Goal: Transaction & Acquisition: Book appointment/travel/reservation

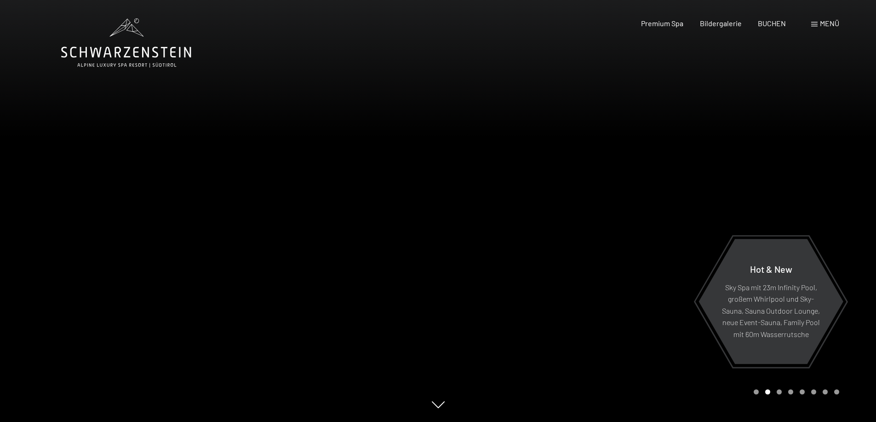
click at [820, 25] on span "Menü" at bounding box center [829, 23] width 19 height 9
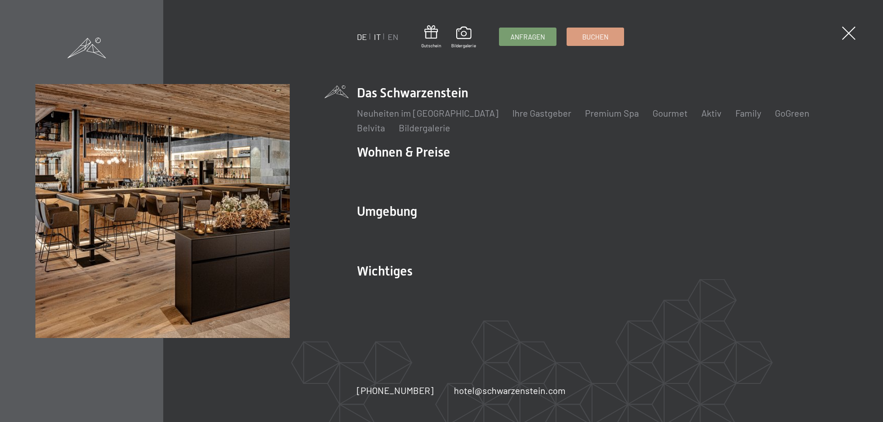
click at [380, 36] on link "IT" at bounding box center [377, 37] width 7 height 10
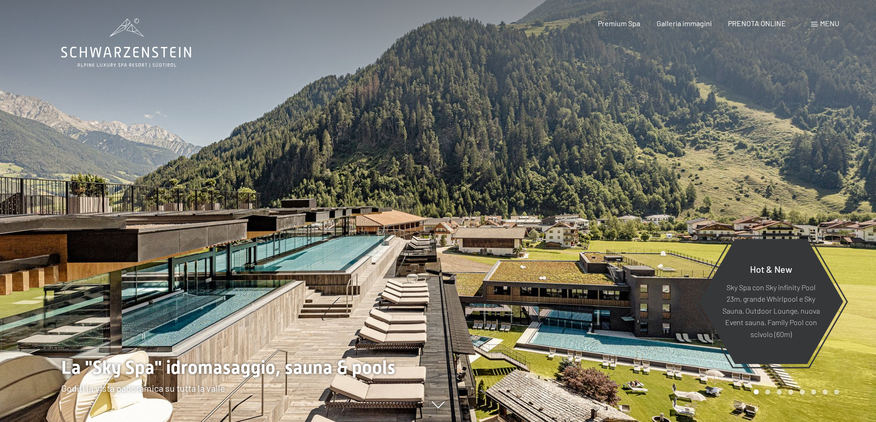
click at [826, 20] on span "Menu" at bounding box center [829, 23] width 19 height 9
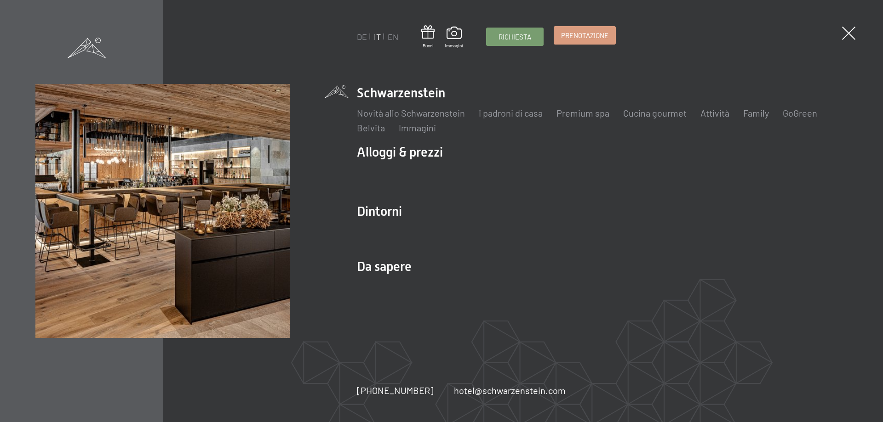
click at [604, 34] on span "Prenotazione" at bounding box center [584, 36] width 47 height 10
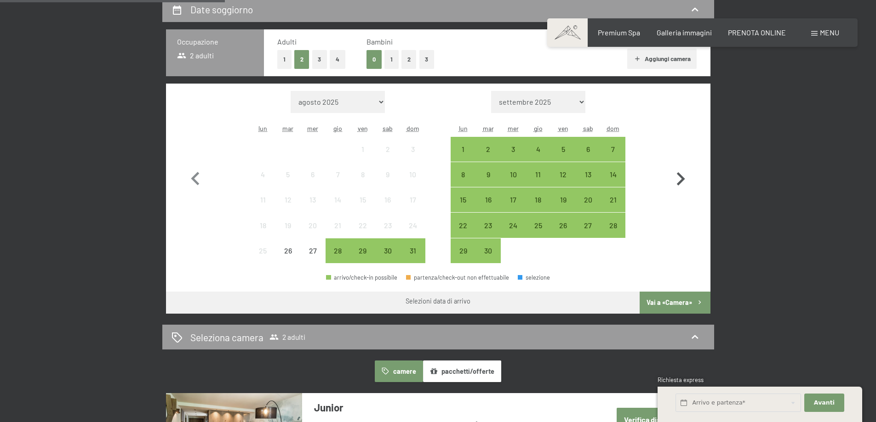
click at [679, 177] on icon "button" at bounding box center [680, 179] width 27 height 27
select select "2025-09-01"
select select "2025-10-01"
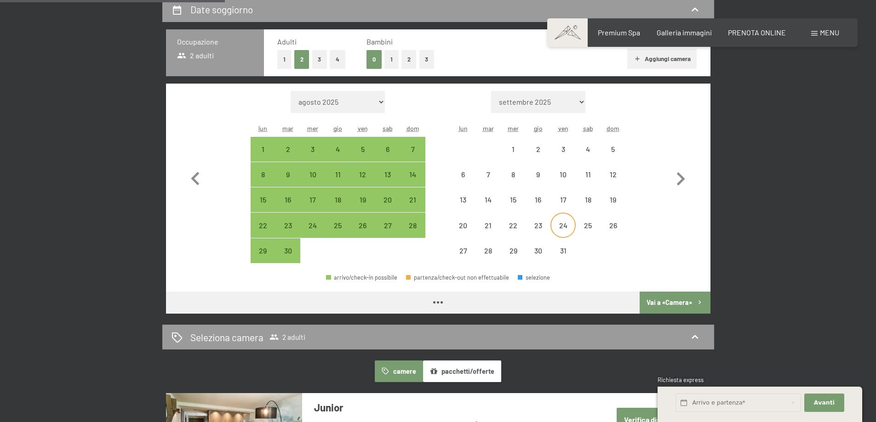
select select "2025-09-01"
select select "2025-10-01"
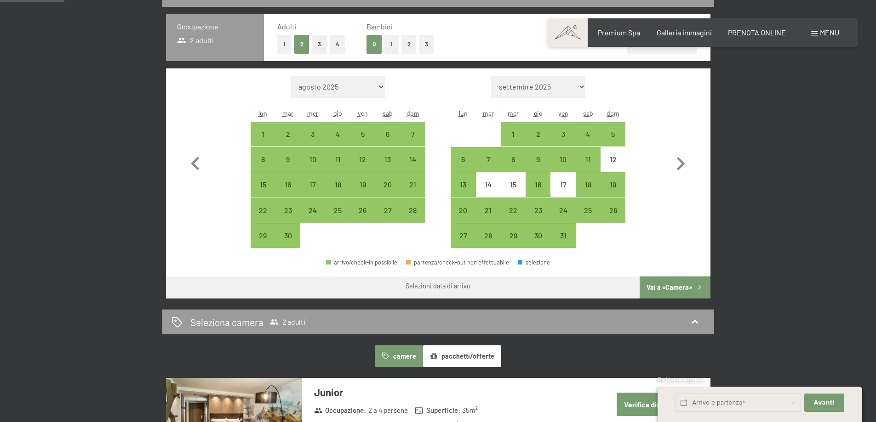
scroll to position [230, 0]
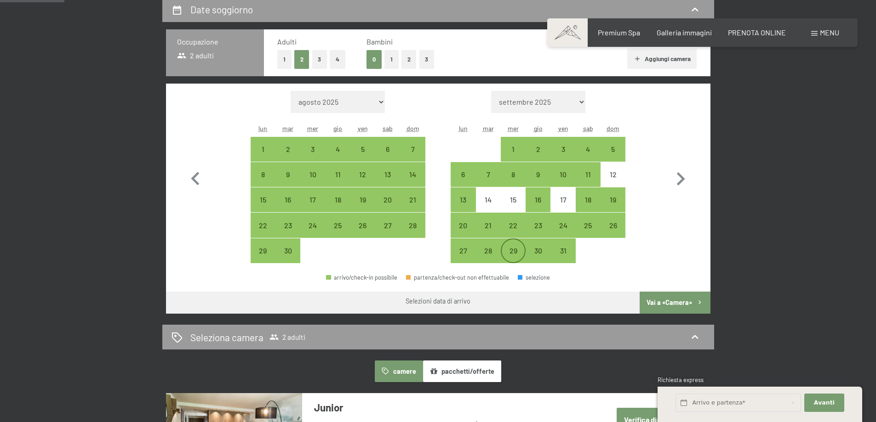
click at [513, 256] on div "29" at bounding box center [512, 258] width 23 height 23
select select "2025-09-01"
select select "2025-10-01"
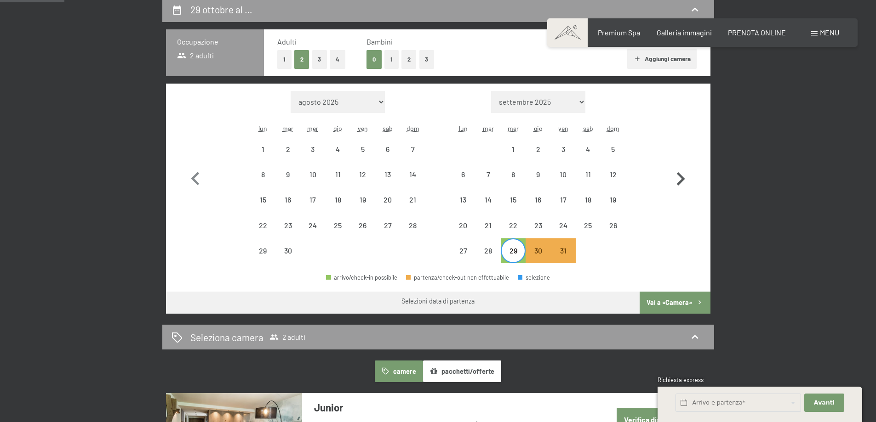
click at [682, 180] on icon "button" at bounding box center [681, 178] width 8 height 13
select select "2025-10-01"
select select "2025-11-01"
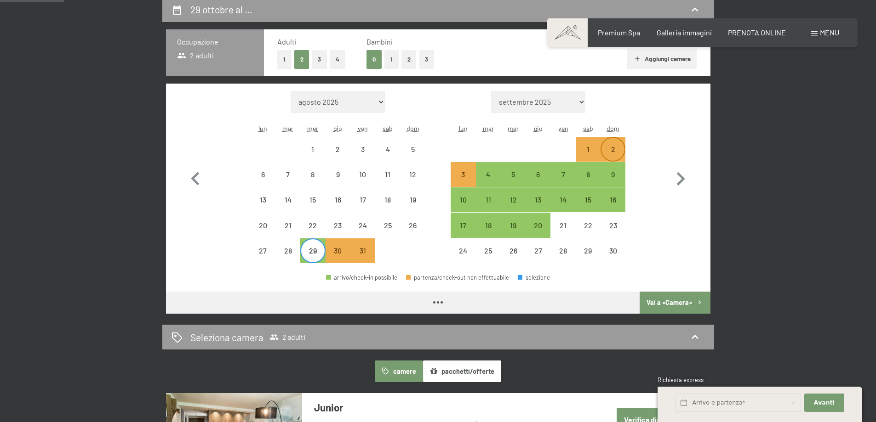
click at [618, 151] on div "2" at bounding box center [612, 157] width 23 height 23
select select "2025-10-01"
select select "2025-11-01"
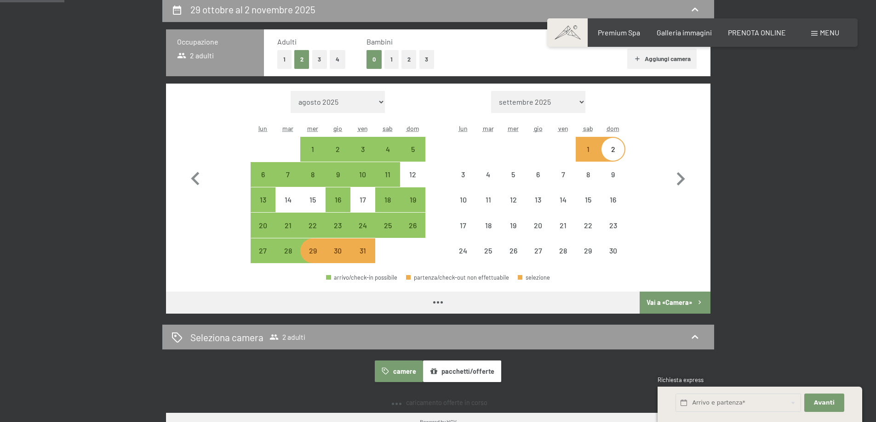
select select "2025-10-01"
select select "2025-11-01"
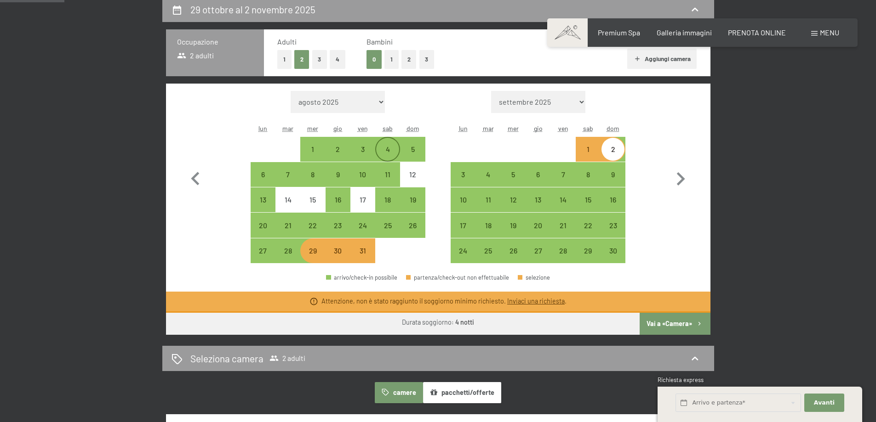
click at [382, 151] on div "4" at bounding box center [387, 157] width 23 height 23
select select "2025-10-01"
select select "2025-11-01"
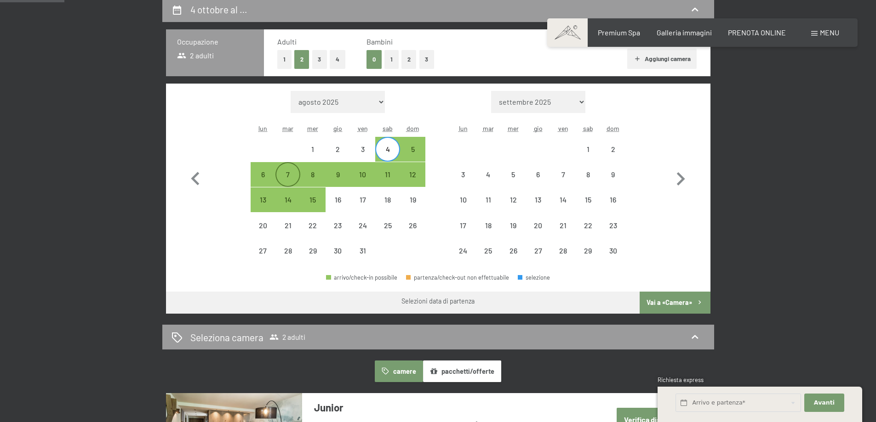
click at [291, 181] on div "7" at bounding box center [287, 182] width 23 height 23
select select "2025-10-01"
select select "2025-11-01"
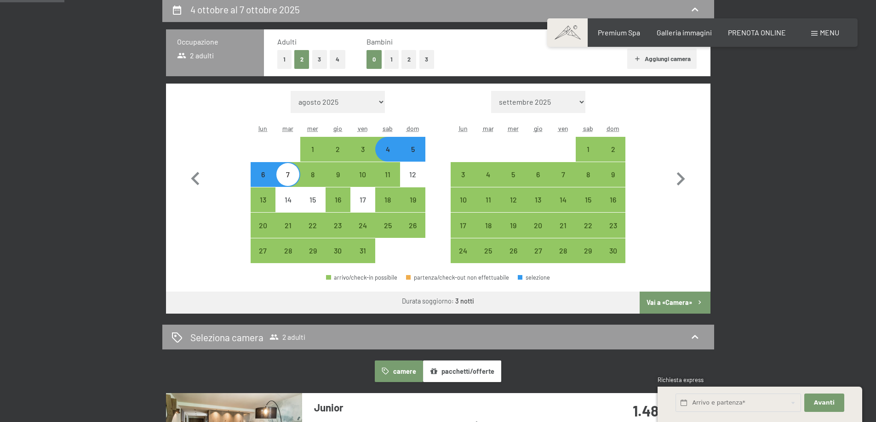
click at [688, 303] on button "Vai a «Camera»" at bounding box center [674, 303] width 70 height 22
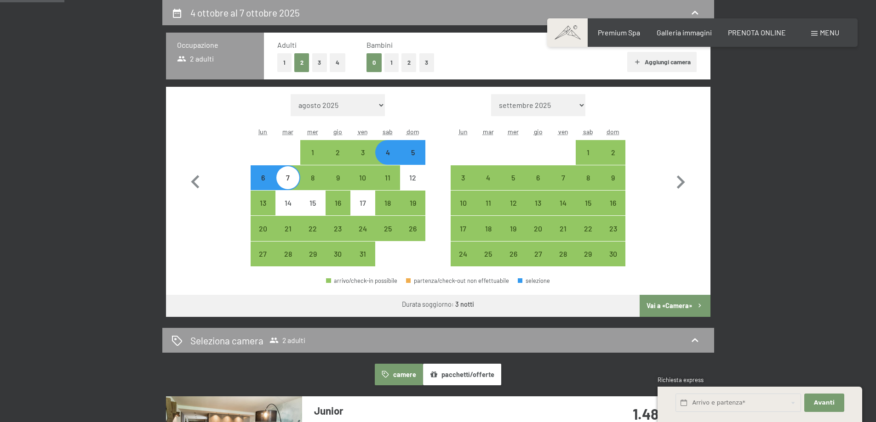
select select "2025-10-01"
select select "2025-11-01"
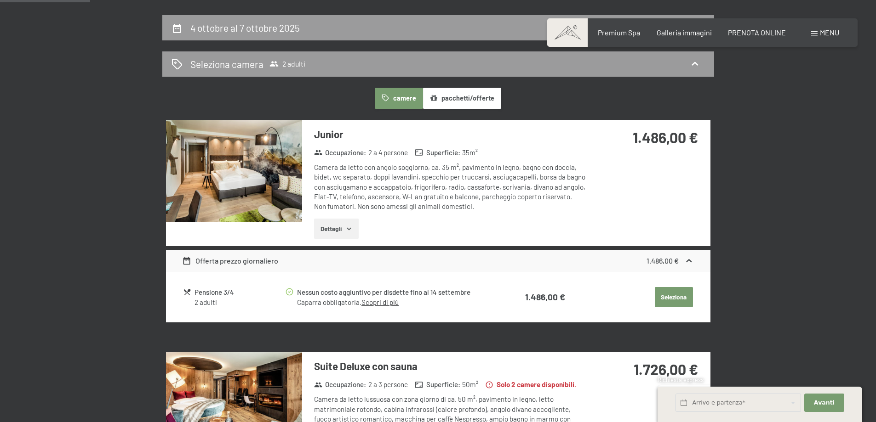
scroll to position [89, 0]
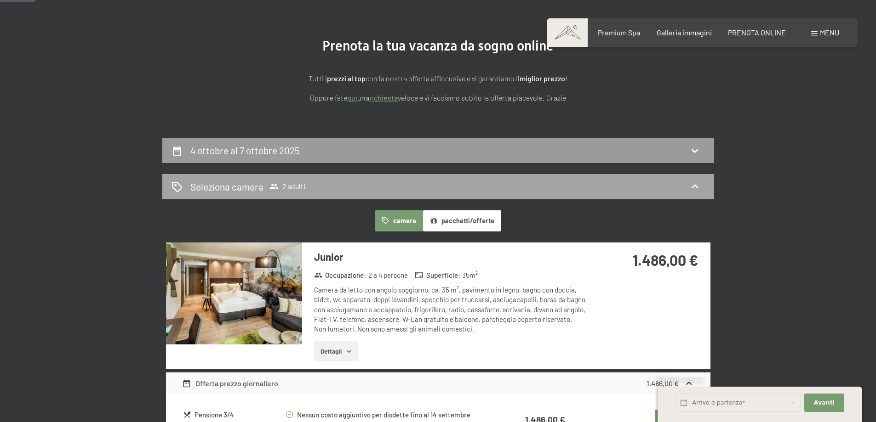
click at [391, 184] on div "Seleziona camera 2 adulti" at bounding box center [437, 186] width 533 height 13
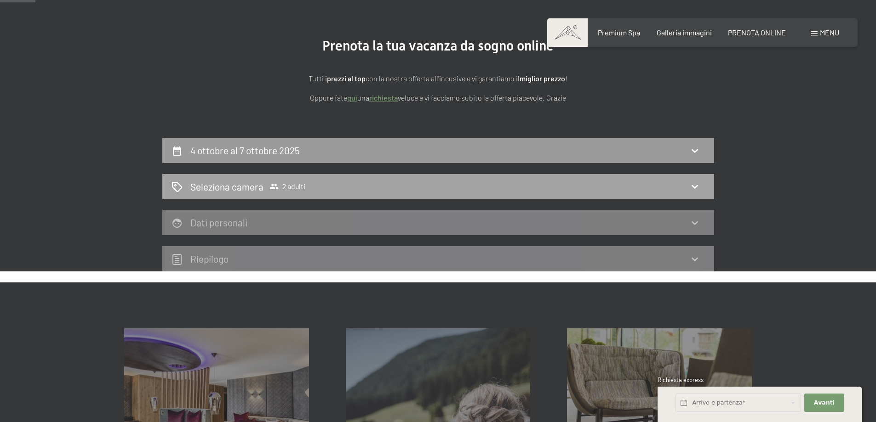
click at [693, 185] on icon at bounding box center [694, 186] width 11 height 11
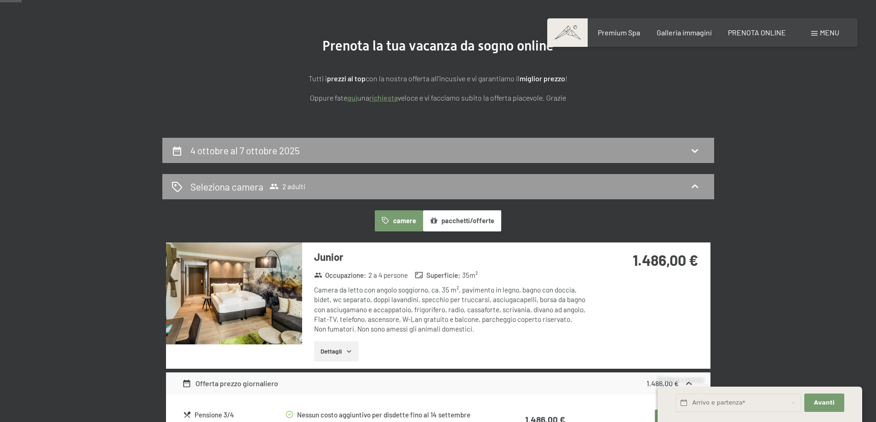
scroll to position [0, 0]
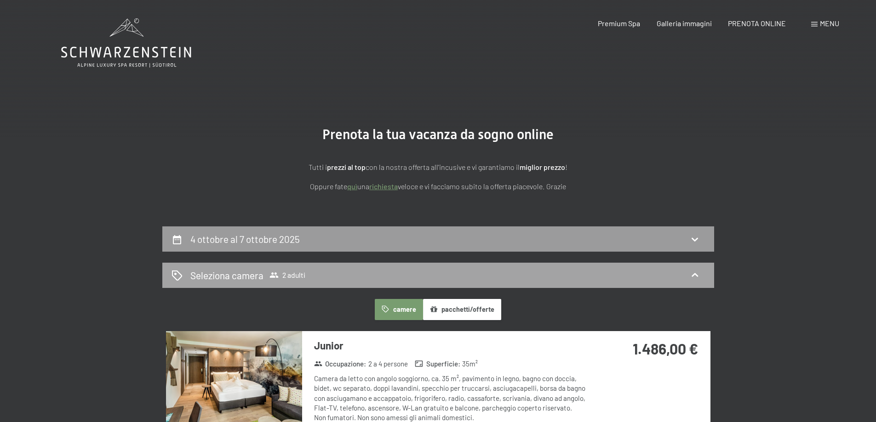
click at [270, 276] on icon at bounding box center [273, 276] width 9 height 6
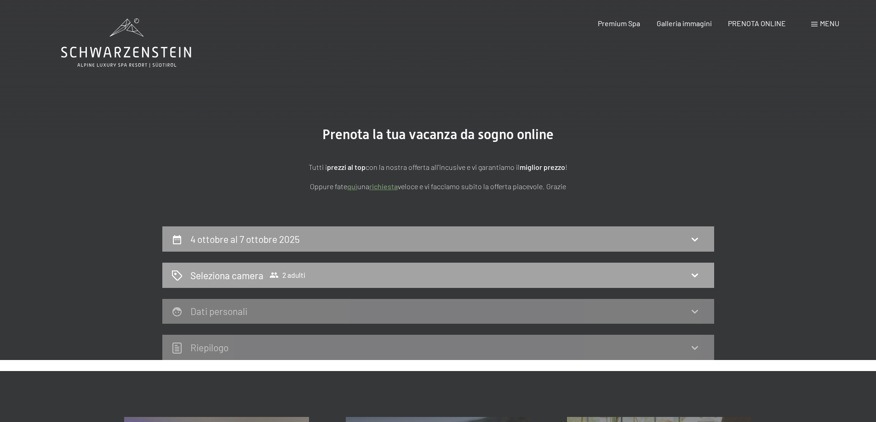
click at [677, 278] on div "Seleziona camera 2 adulti" at bounding box center [437, 275] width 533 height 13
